Goal: Task Accomplishment & Management: Use online tool/utility

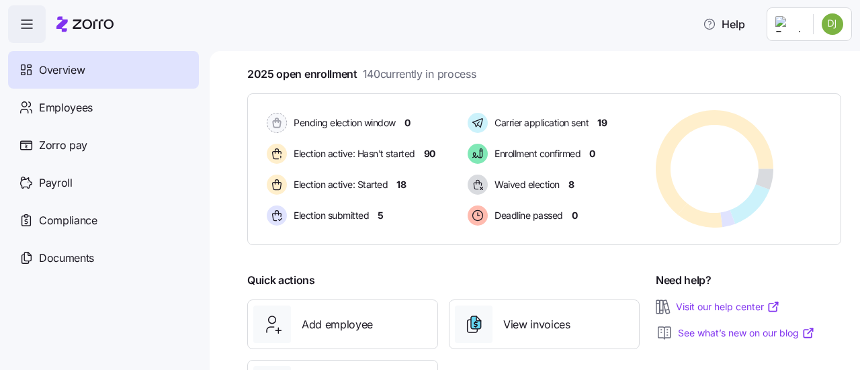
scroll to position [269, 0]
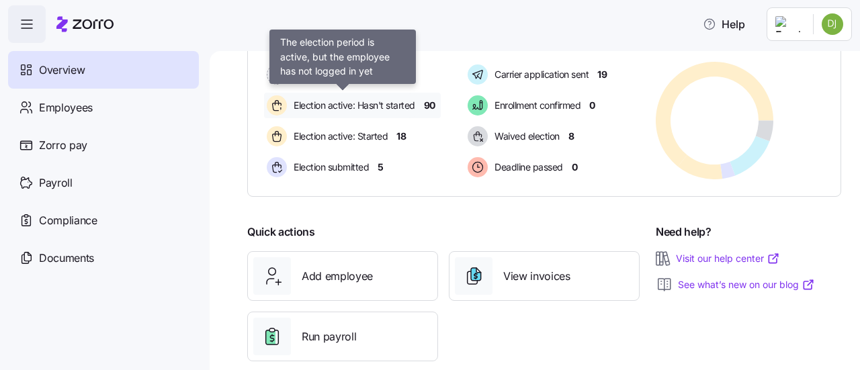
click at [391, 106] on span "Election active: Hasn't started" at bounding box center [353, 105] width 126 height 13
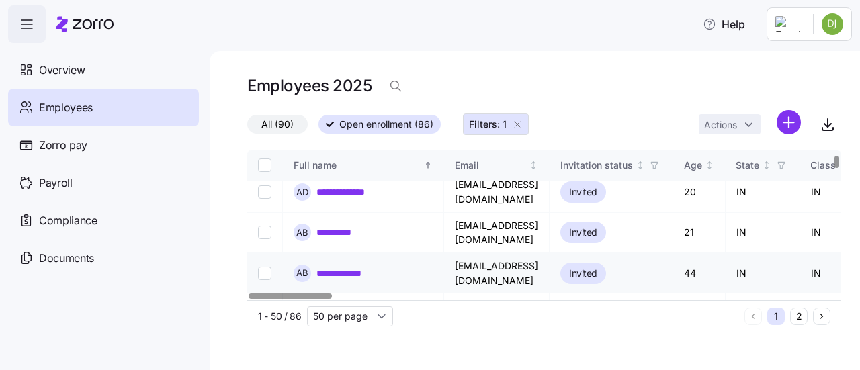
scroll to position [67, 0]
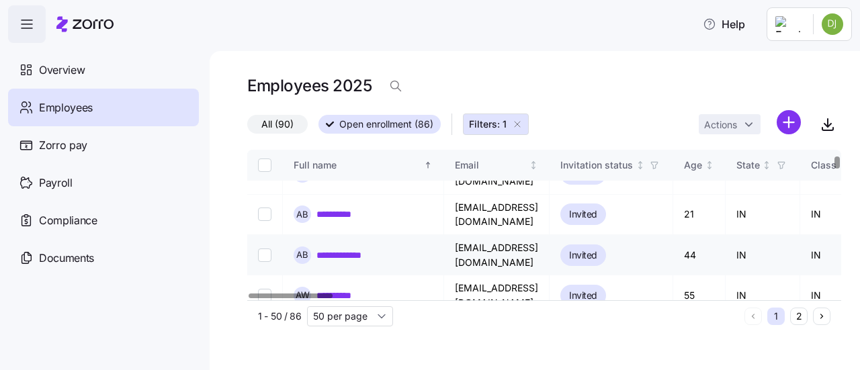
drag, startPoint x: 337, startPoint y: 231, endPoint x: 359, endPoint y: 241, distance: 24.7
click at [337, 249] on link "**********" at bounding box center [350, 255] width 66 height 13
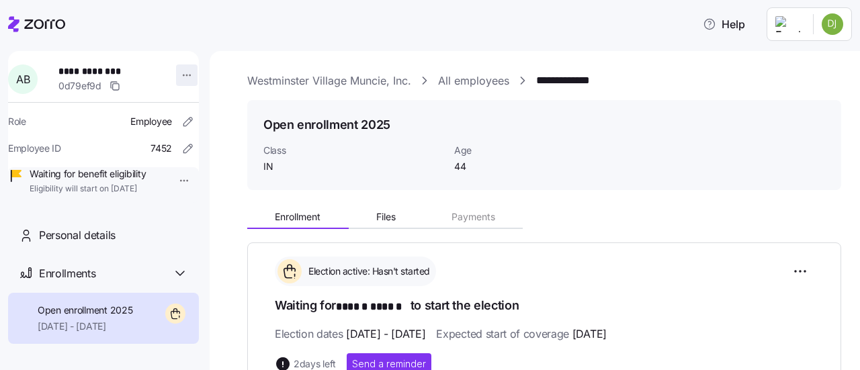
click at [182, 77] on html "**********" at bounding box center [430, 181] width 860 height 362
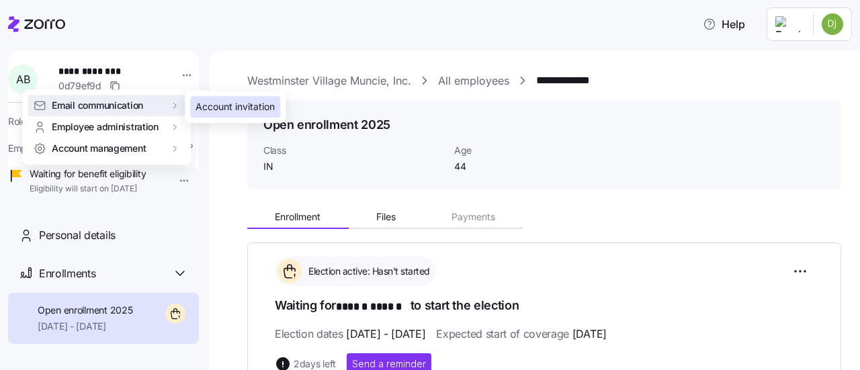
click at [200, 104] on div "Account invitation" at bounding box center [235, 106] width 79 height 15
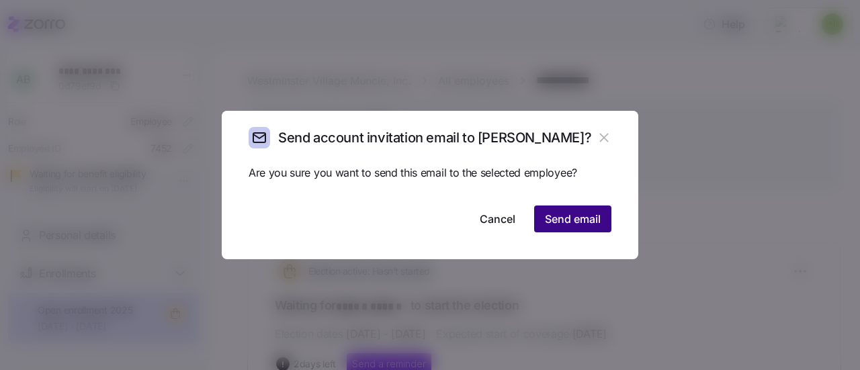
click at [554, 227] on span "Send email" at bounding box center [573, 219] width 56 height 16
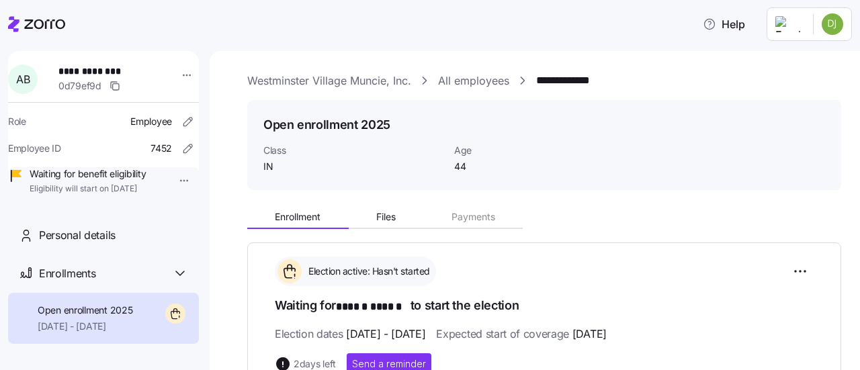
click at [444, 75] on link "All employees" at bounding box center [473, 81] width 71 height 17
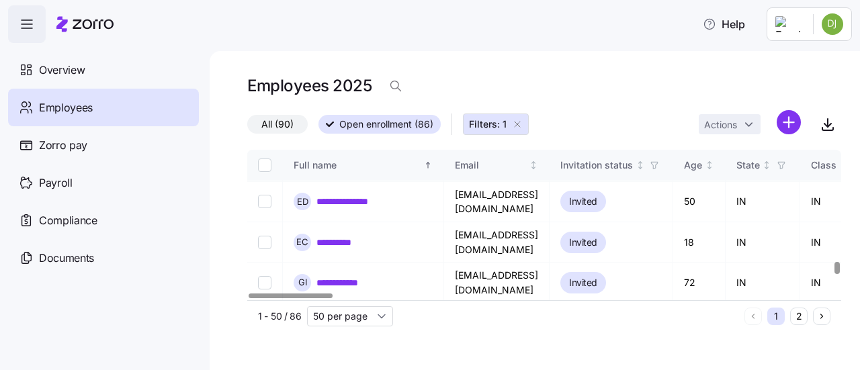
scroll to position [1412, 0]
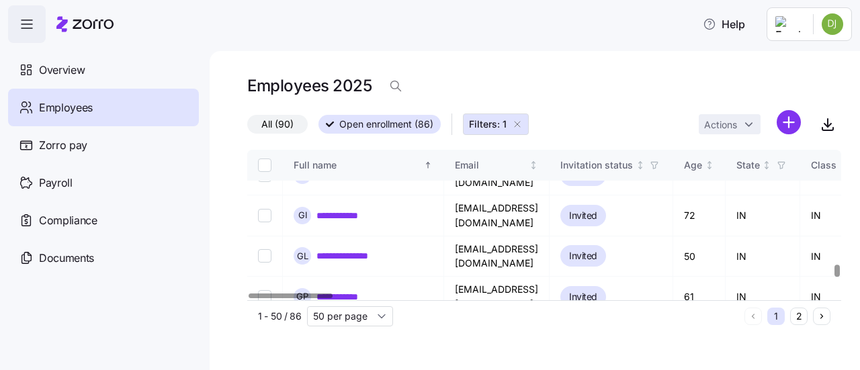
click at [263, 166] on input "Select all records" at bounding box center [264, 165] width 13 height 13
checkbox input "true"
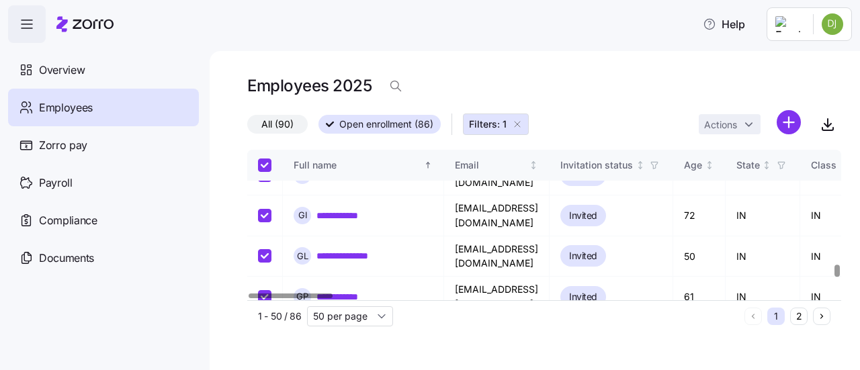
checkbox input "true"
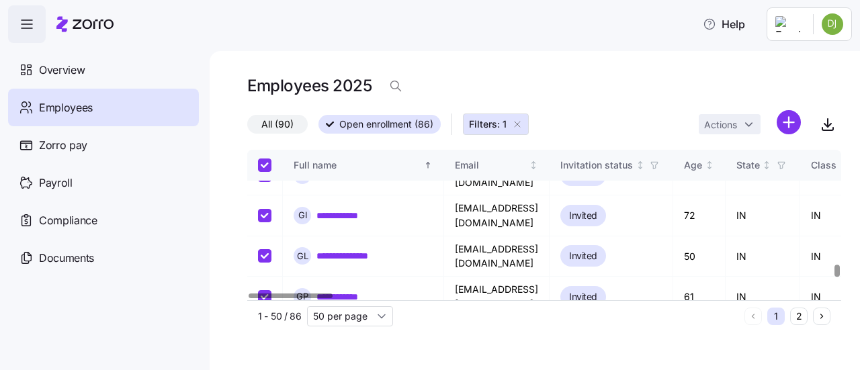
checkbox input "true"
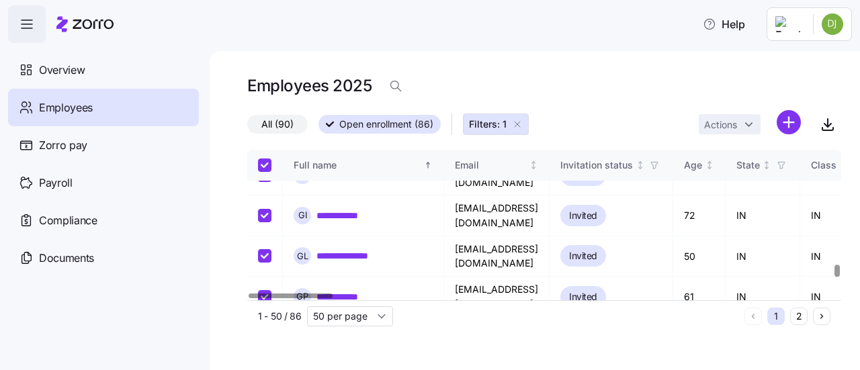
checkbox input "true"
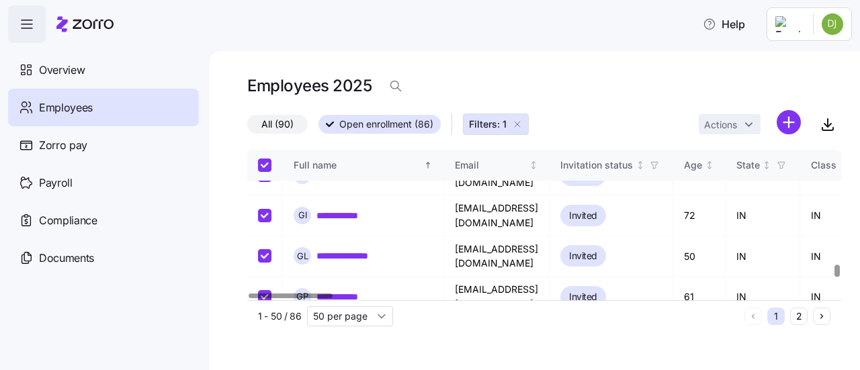
checkbox input "true"
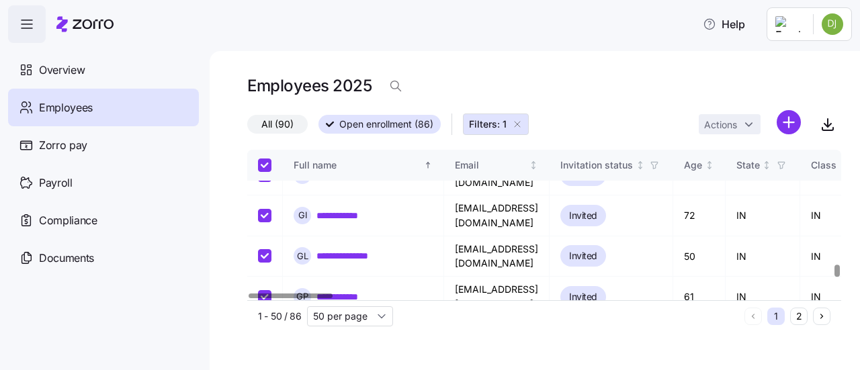
checkbox input "true"
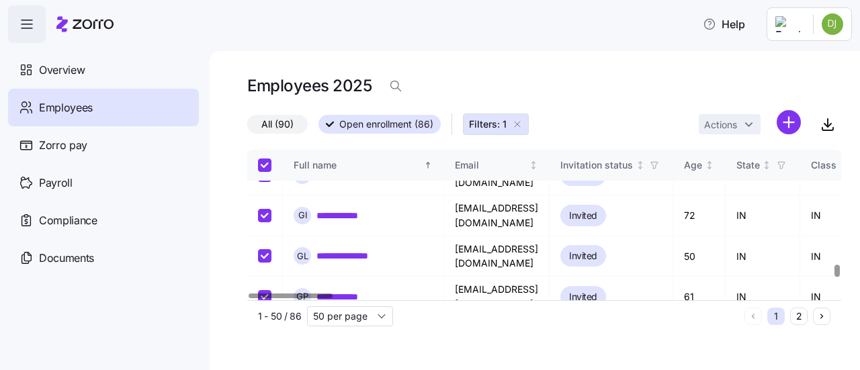
checkbox input "true"
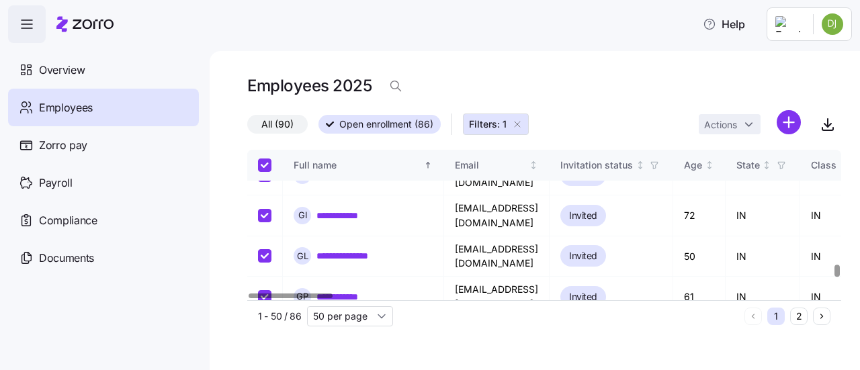
checkbox input "true"
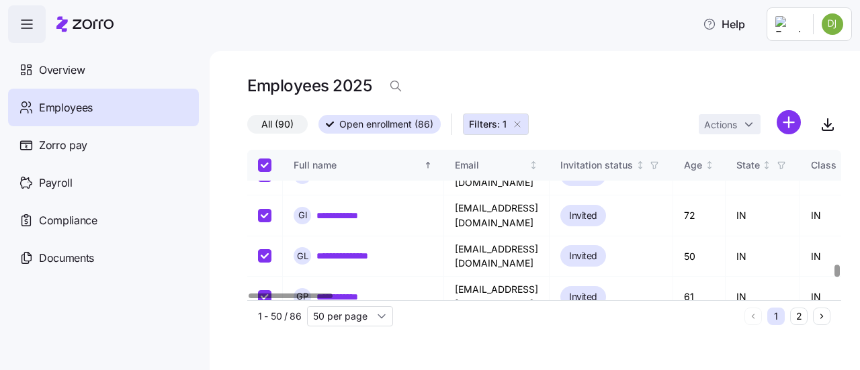
checkbox input "true"
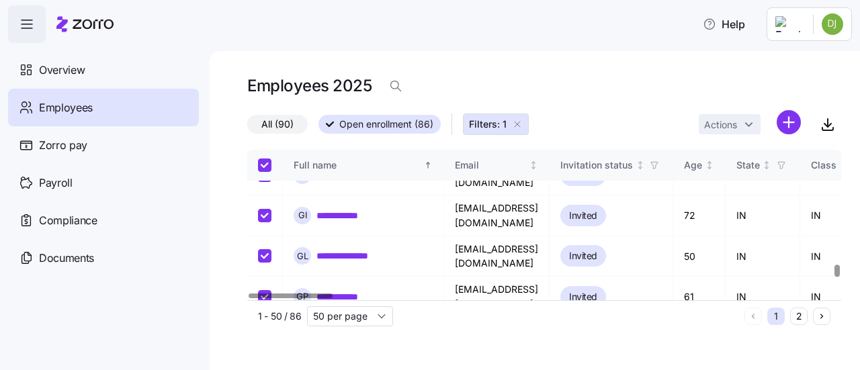
checkbox input "true"
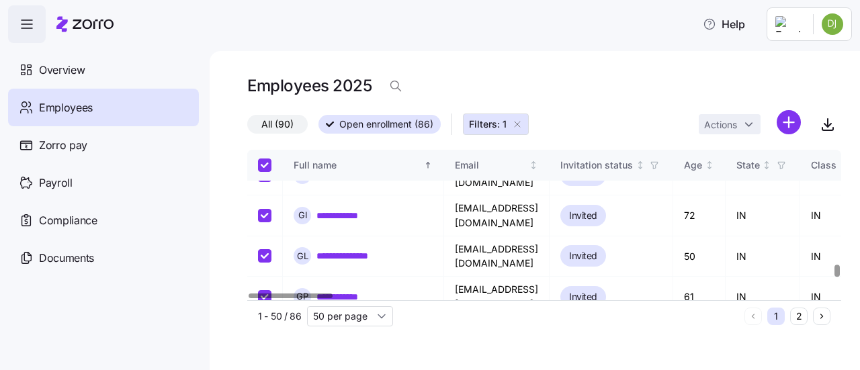
checkbox input "true"
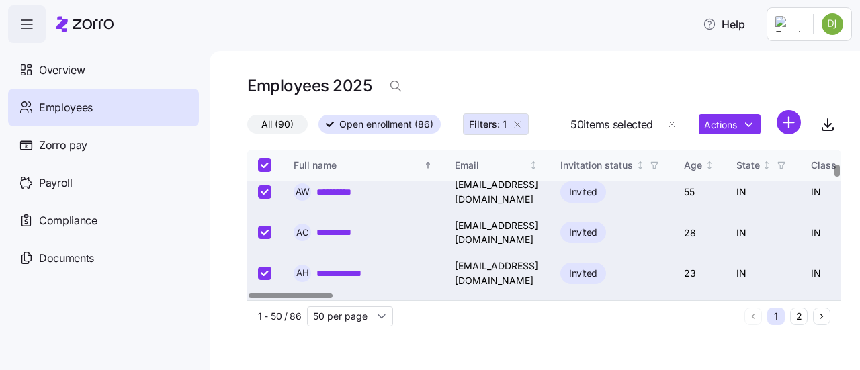
scroll to position [0, 0]
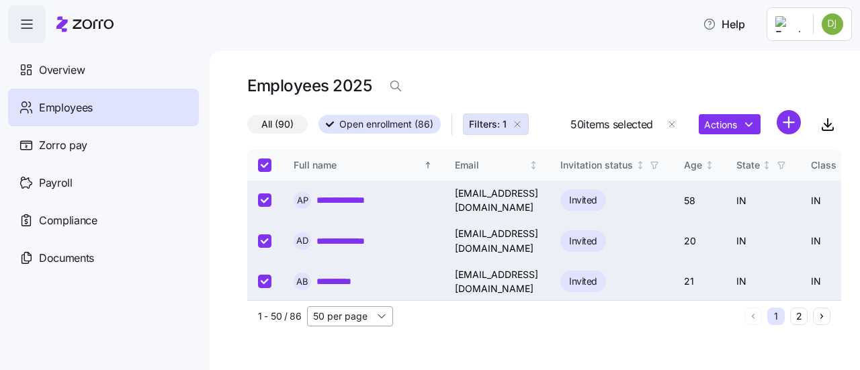
click at [384, 322] on input "50 per page" at bounding box center [350, 317] width 86 height 20
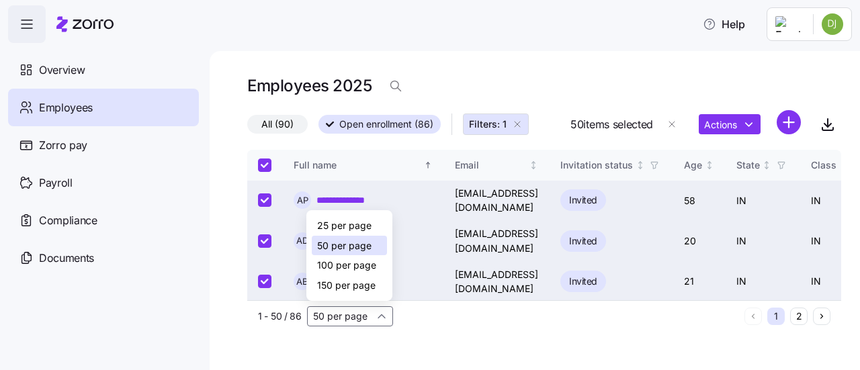
click at [371, 284] on span "150 per page" at bounding box center [346, 285] width 58 height 15
checkbox input "false"
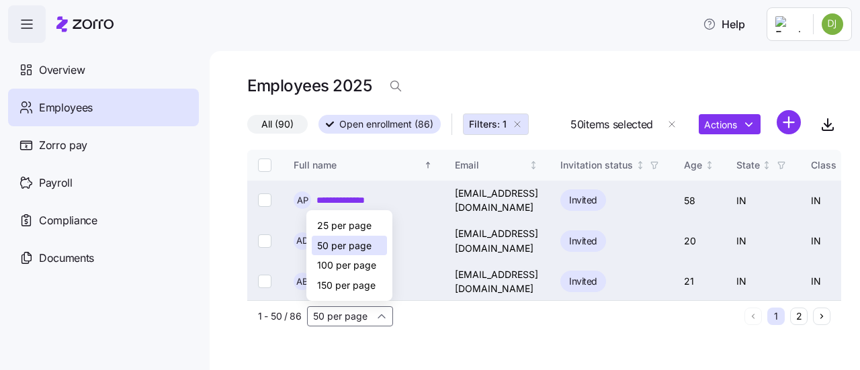
checkbox input "false"
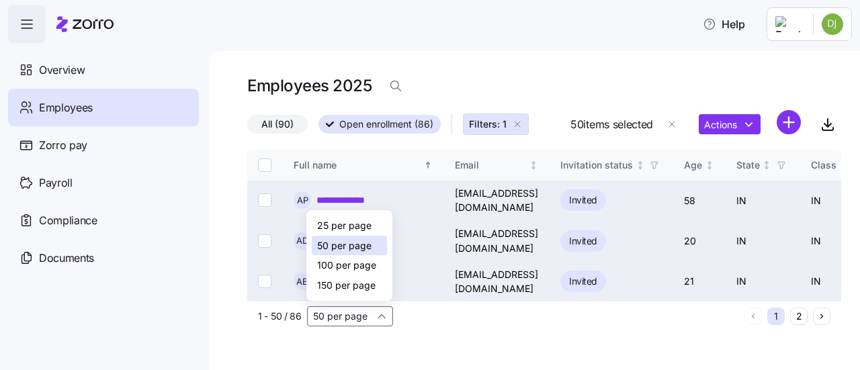
checkbox input "false"
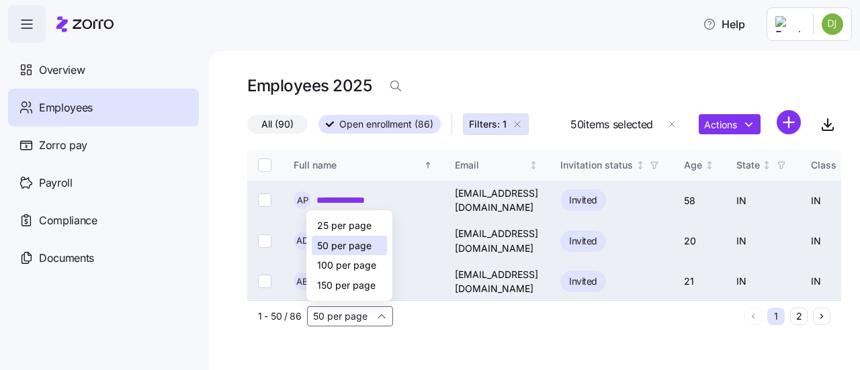
checkbox input "false"
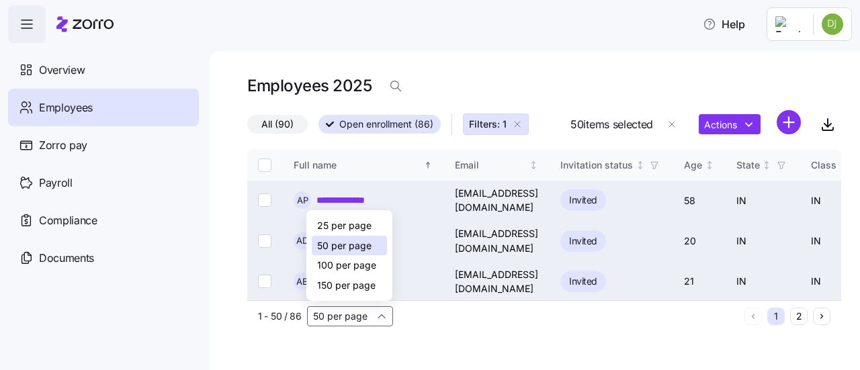
checkbox input "false"
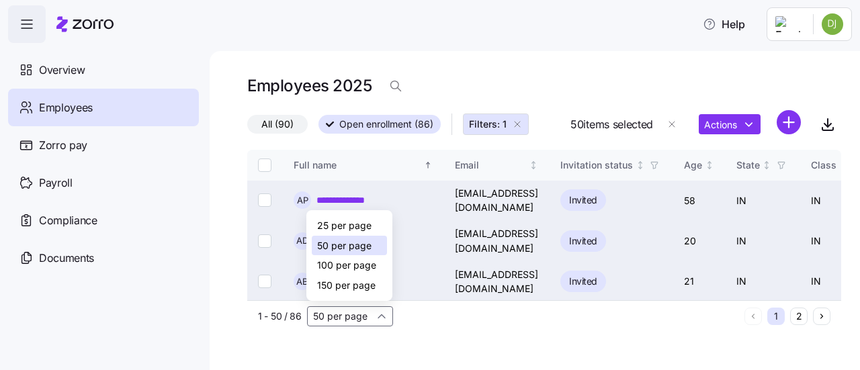
checkbox input "false"
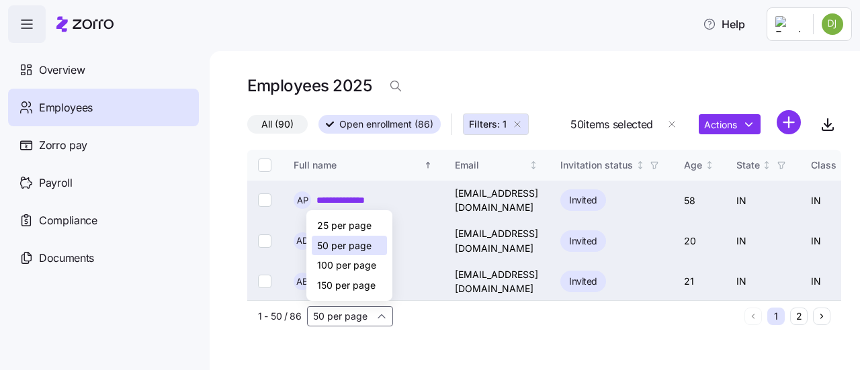
checkbox input "false"
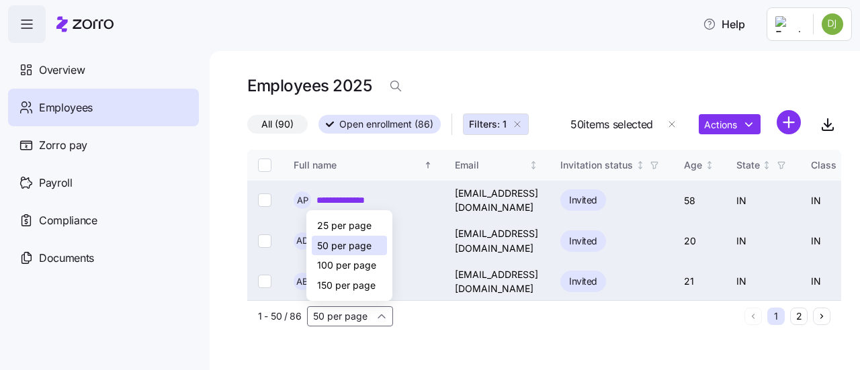
checkbox input "false"
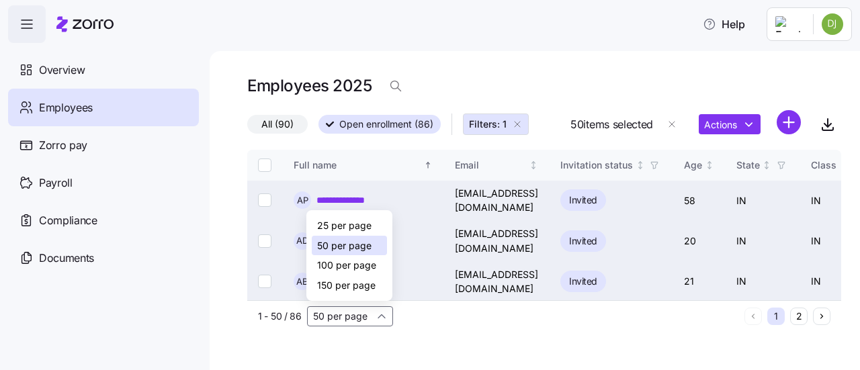
checkbox input "false"
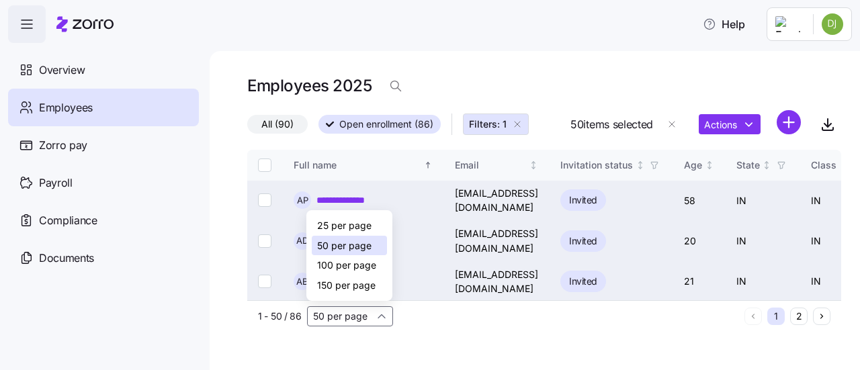
checkbox input "false"
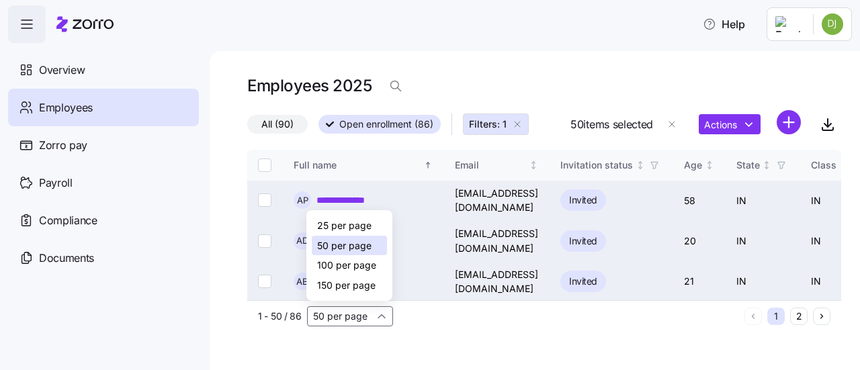
checkbox input "false"
type input "150 per page"
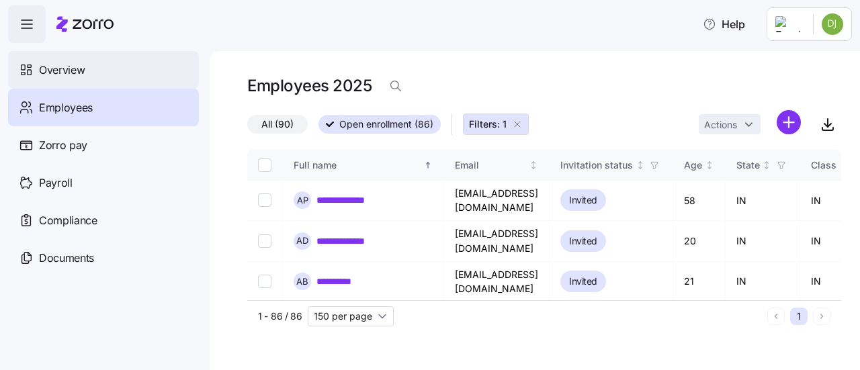
drag, startPoint x: 106, startPoint y: 72, endPoint x: 116, endPoint y: 79, distance: 12.1
click at [106, 72] on div "Overview" at bounding box center [103, 70] width 191 height 38
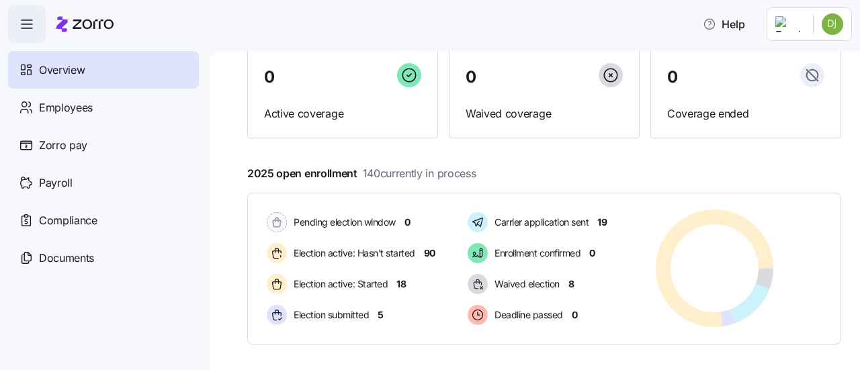
scroll to position [134, 0]
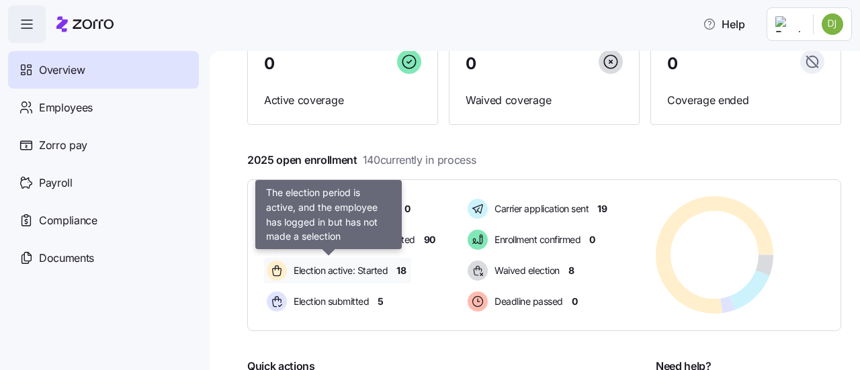
click at [382, 273] on span "Election active: Started" at bounding box center [339, 270] width 98 height 13
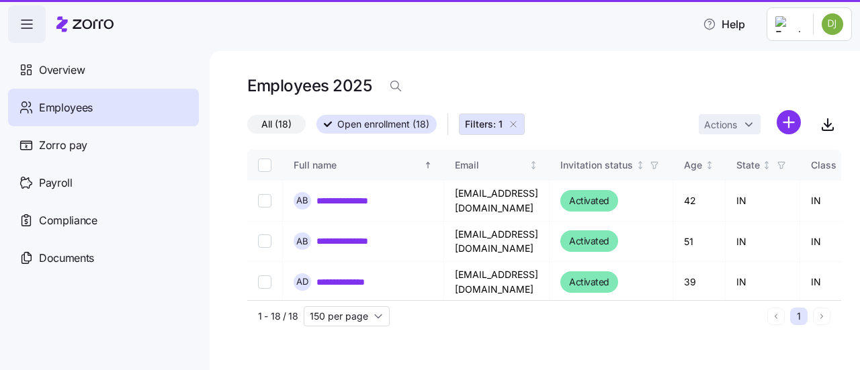
type input "50 per page"
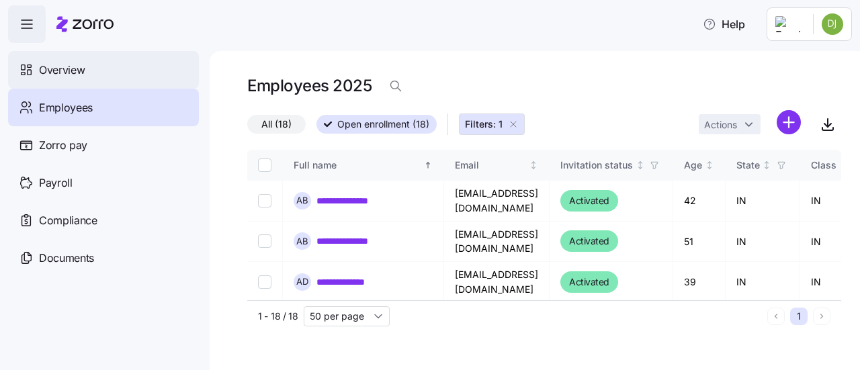
click at [66, 60] on div "Overview" at bounding box center [103, 70] width 191 height 38
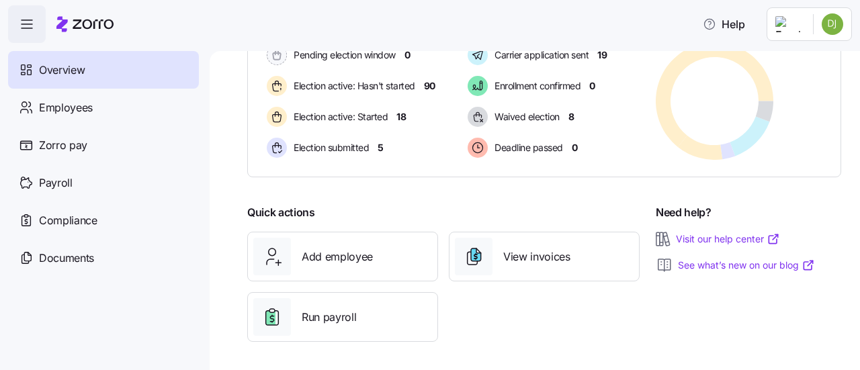
scroll to position [290, 0]
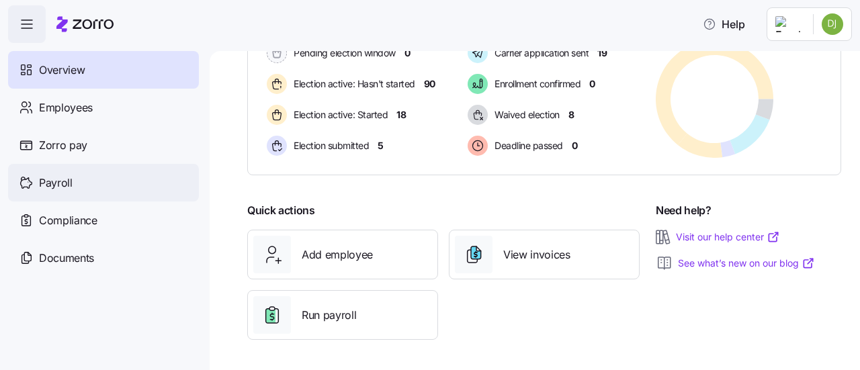
click at [86, 190] on div "Payroll" at bounding box center [103, 183] width 191 height 38
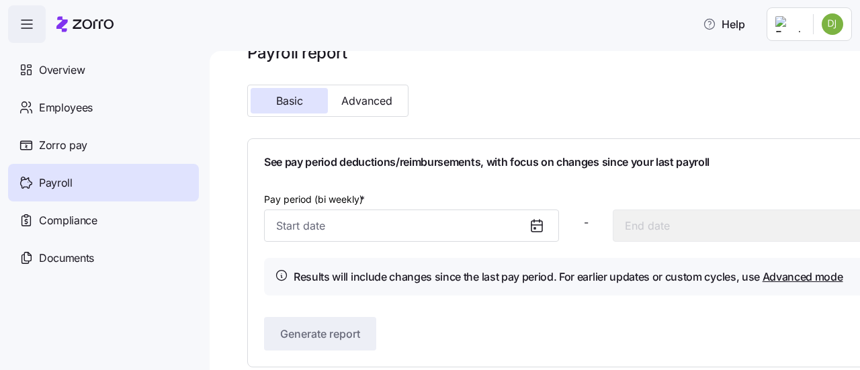
scroll to position [44, 0]
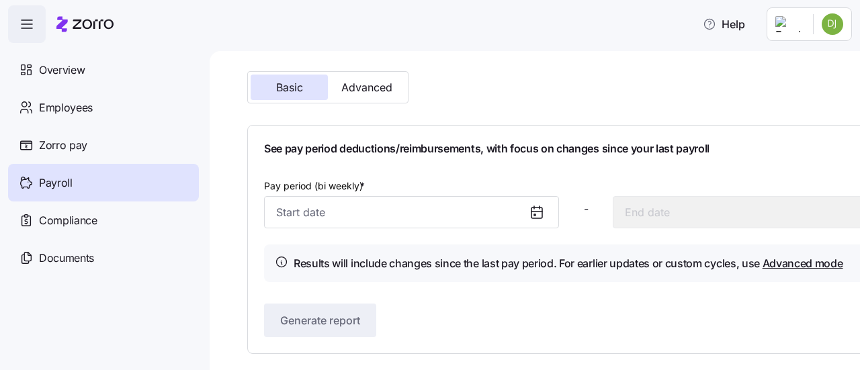
click at [532, 210] on icon at bounding box center [537, 213] width 11 height 11
click at [538, 212] on icon at bounding box center [537, 212] width 11 height 0
click at [465, 217] on input "Pay period (bi weekly) *" at bounding box center [411, 212] width 295 height 32
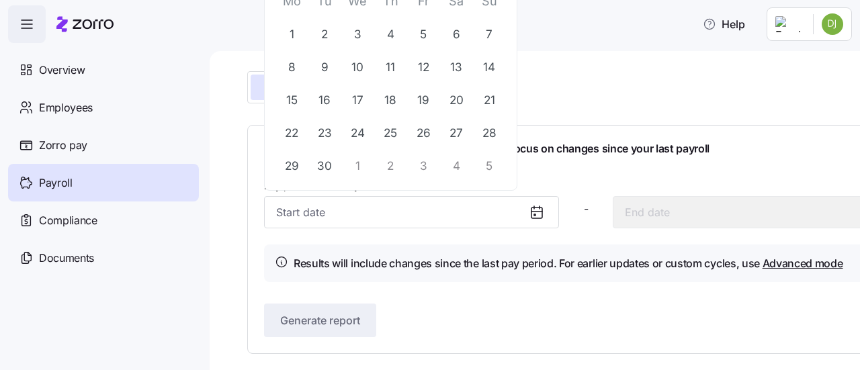
click at [362, 169] on button "1" at bounding box center [357, 166] width 32 height 32
type input "October 1, 2025"
type input "October 14, 2025"
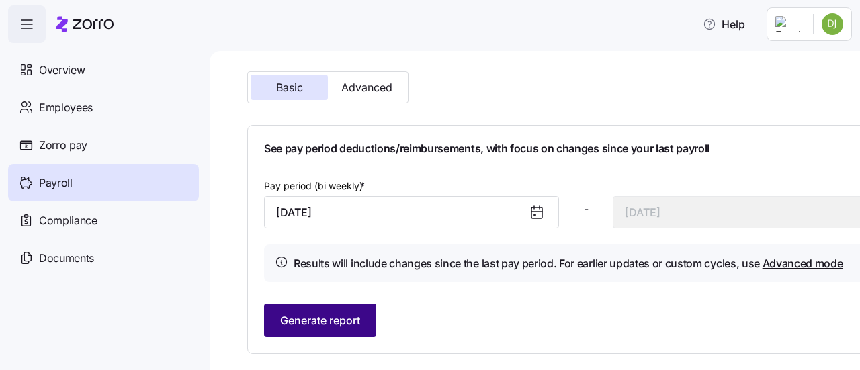
click at [348, 330] on button "Generate report" at bounding box center [320, 321] width 112 height 34
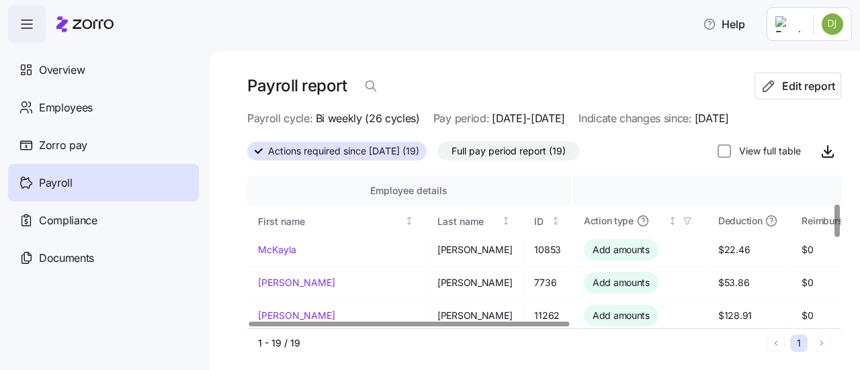
scroll to position [134, 0]
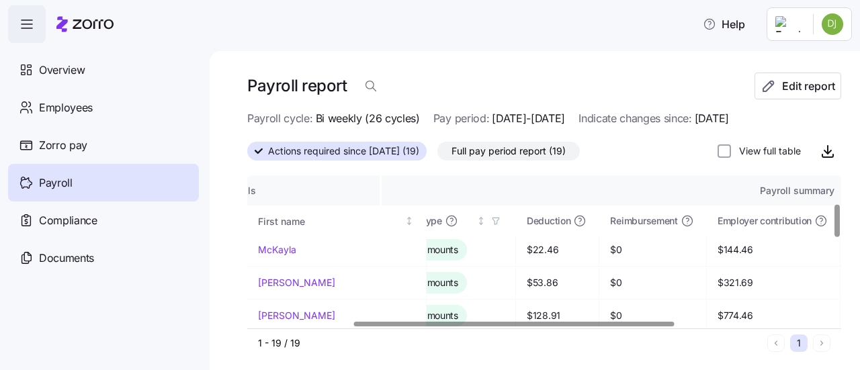
click at [659, 327] on div at bounding box center [514, 324] width 321 height 5
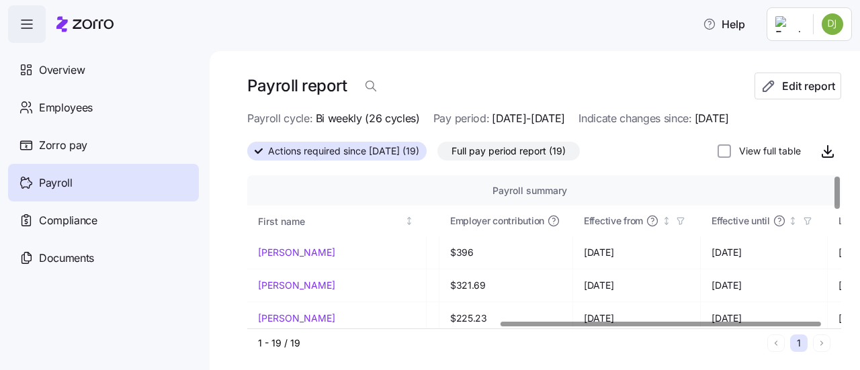
scroll to position [0, 461]
click at [805, 322] on div at bounding box center [662, 324] width 321 height 5
click at [834, 327] on div at bounding box center [540, 325] width 586 height 8
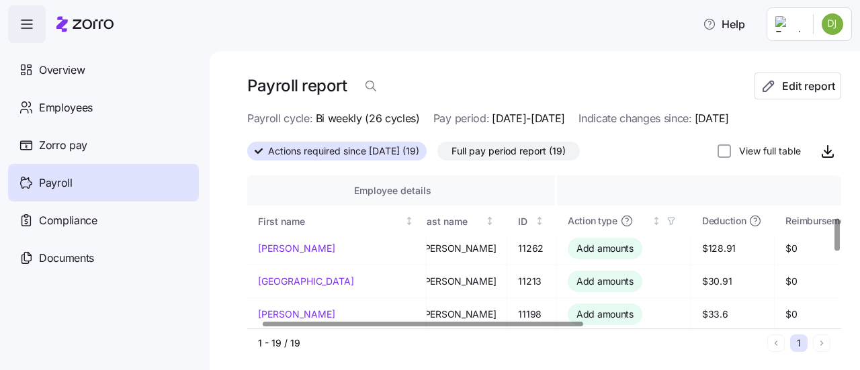
scroll to position [202, 13]
click at [284, 327] on div at bounding box center [416, 324] width 321 height 5
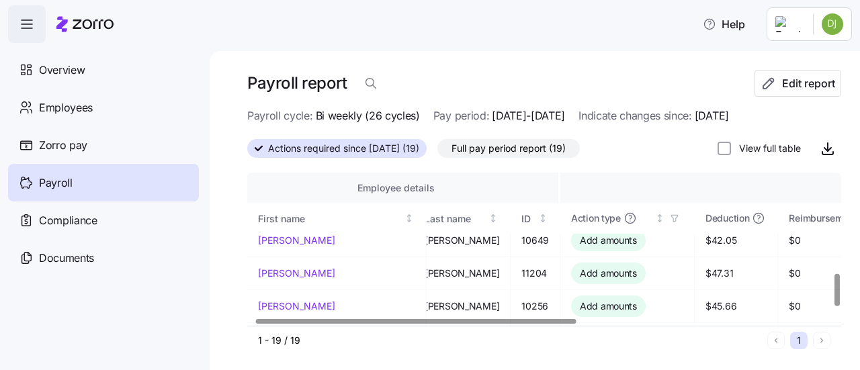
scroll to position [530, 13]
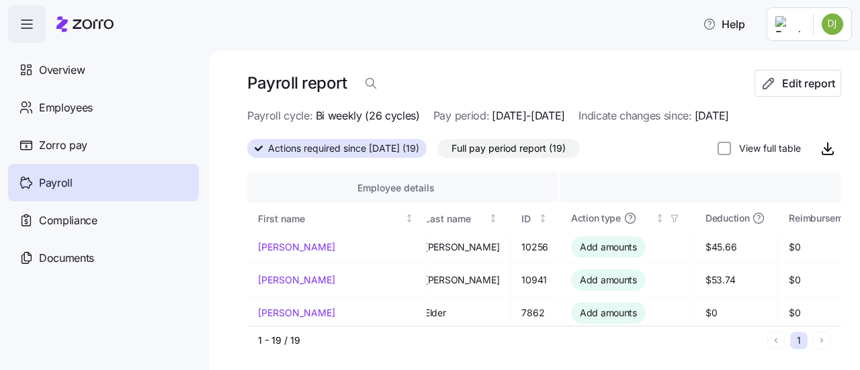
click at [830, 30] on html "Help Overview Employees Zorro pay Payroll Compliance Documents Payroll report E…" at bounding box center [430, 181] width 860 height 362
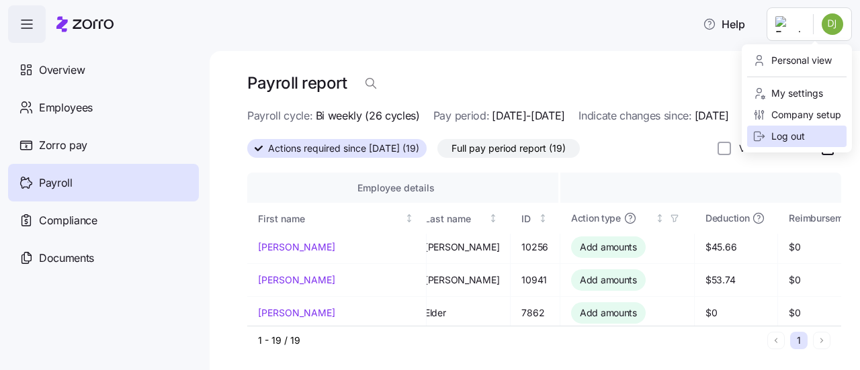
click at [789, 130] on div "Log out" at bounding box center [779, 136] width 52 height 15
